Goal: Obtain resource: Obtain resource

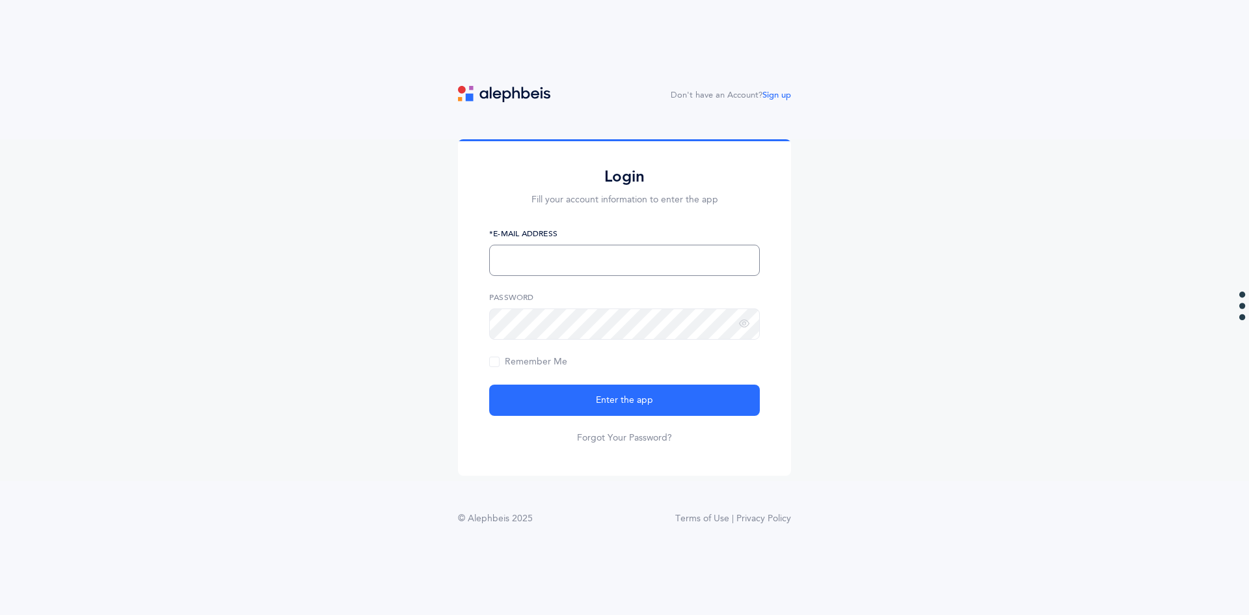
click at [594, 267] on input "text" at bounding box center [624, 260] width 271 height 31
type input "eberliner@shalomtorah.org"
click at [748, 325] on icon at bounding box center [744, 324] width 10 height 12
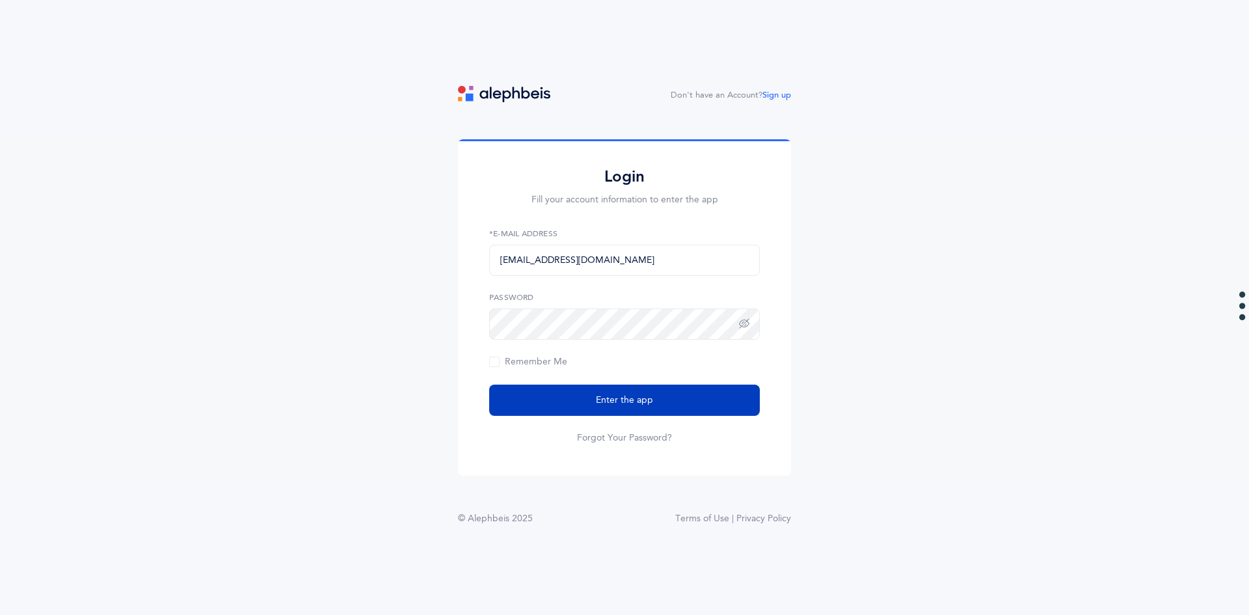
click at [687, 399] on button "Enter the app" at bounding box center [624, 400] width 271 height 31
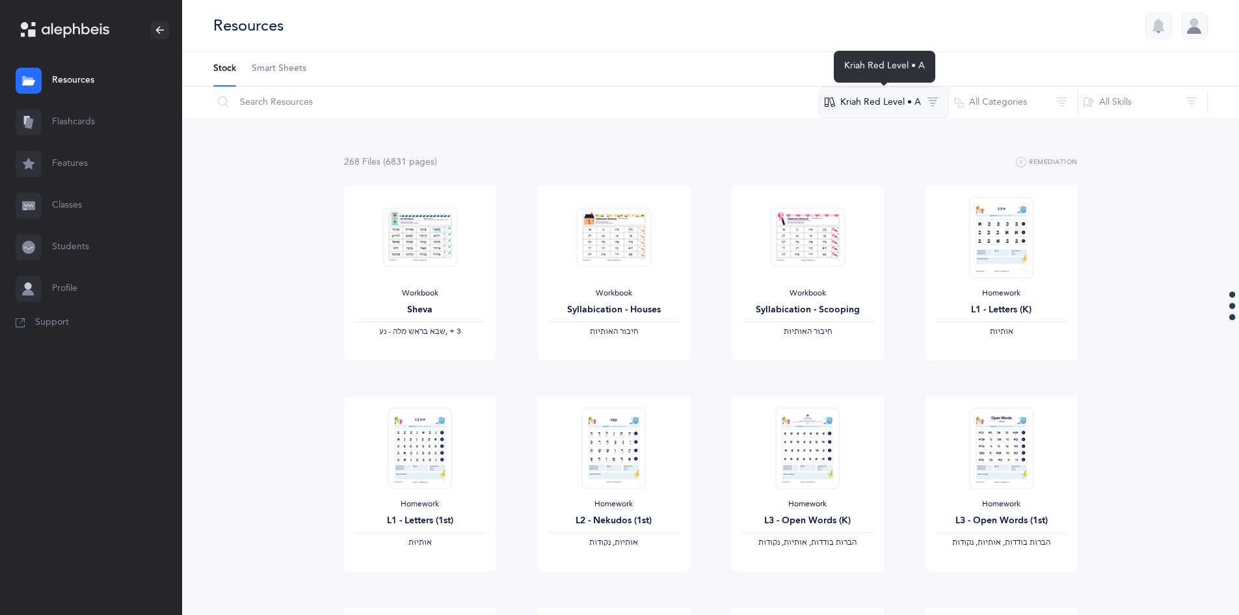
click at [893, 105] on button "Kriah Red Level • A" at bounding box center [884, 102] width 130 height 31
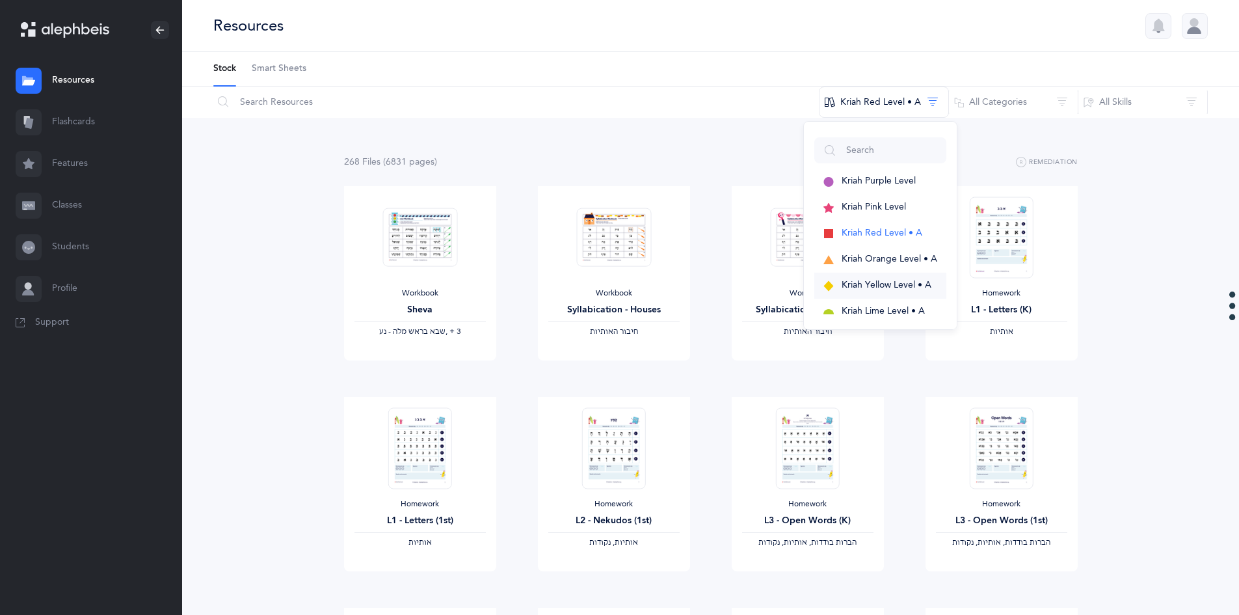
click at [895, 291] on button "Kriah Yellow Level • A" at bounding box center [881, 286] width 132 height 26
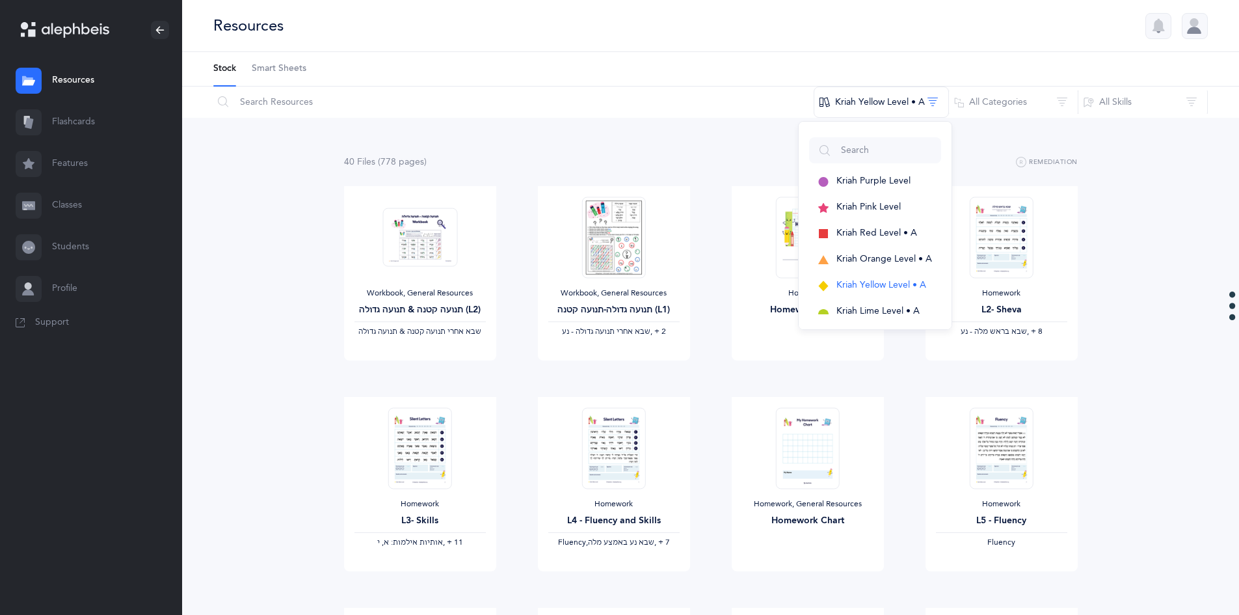
click at [291, 59] on link "Smart Sheets" at bounding box center [279, 69] width 55 height 34
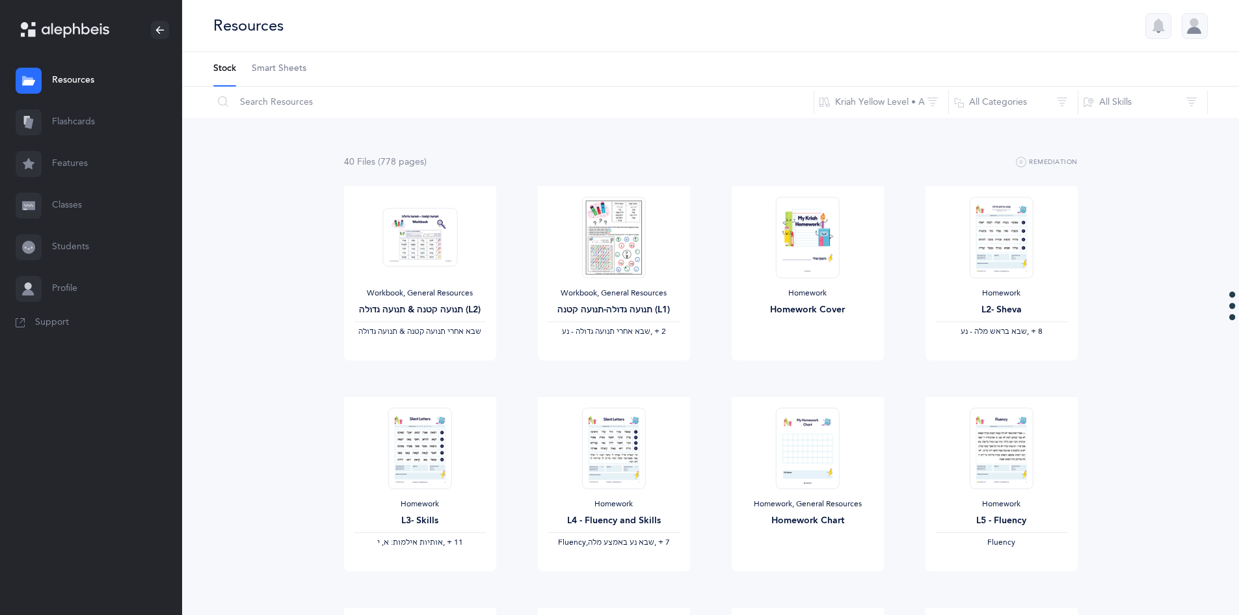
click at [298, 67] on span "Smart Sheets" at bounding box center [279, 68] width 55 height 13
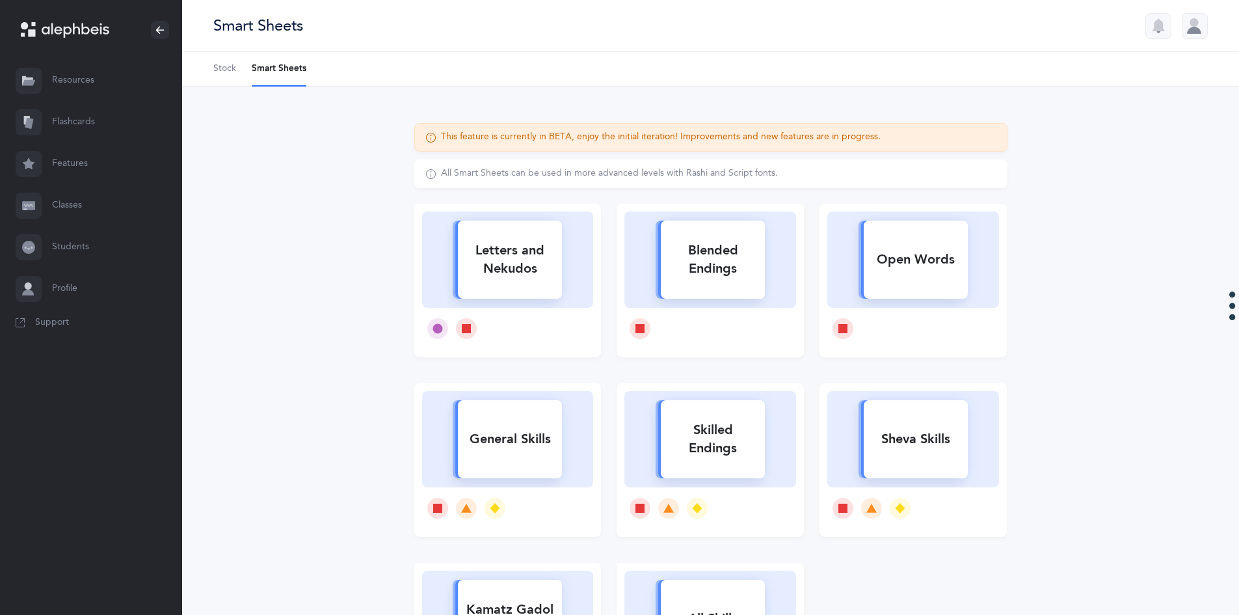
click at [225, 71] on span "Stock" at bounding box center [224, 68] width 23 height 13
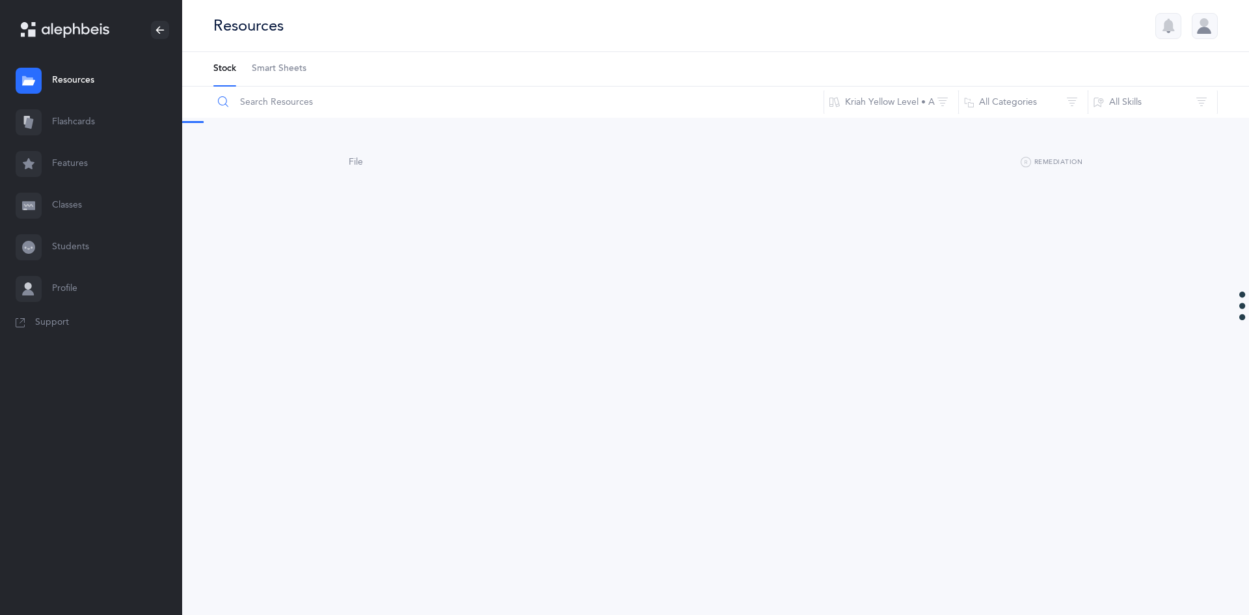
click at [262, 105] on input "text" at bounding box center [519, 102] width 612 height 31
type input "guide"
click at [439, 375] on link "View" at bounding box center [425, 373] width 152 height 26
